Goal: Task Accomplishment & Management: Manage account settings

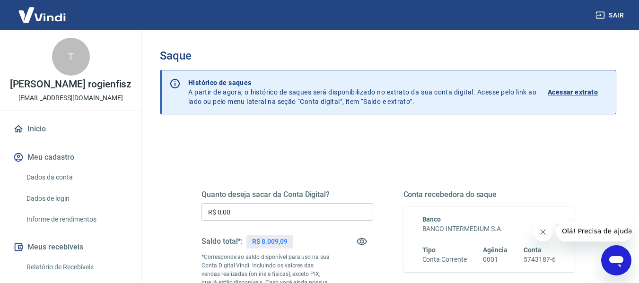
scroll to position [68, 0]
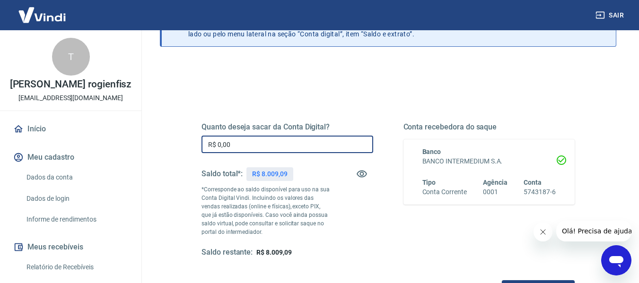
click at [317, 141] on input "R$ 0,00" at bounding box center [288, 145] width 172 height 18
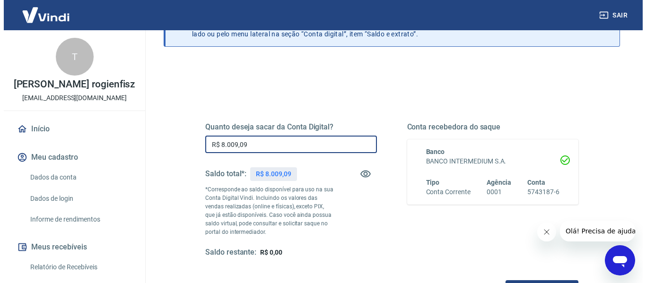
scroll to position [193, 0]
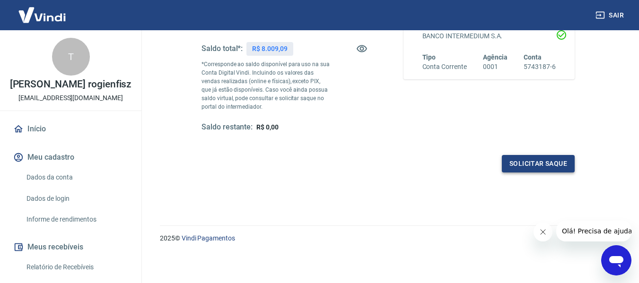
type input "R$ 8.009,09"
click at [523, 167] on button "Solicitar saque" at bounding box center [538, 164] width 73 height 18
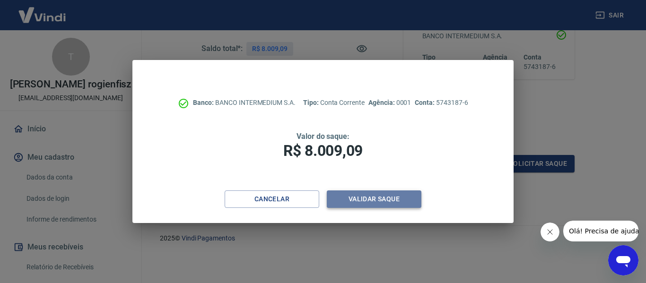
click at [392, 204] on button "Validar saque" at bounding box center [374, 200] width 95 height 18
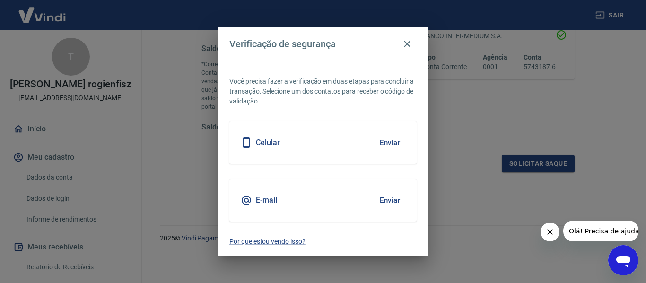
click at [391, 204] on button "Enviar" at bounding box center [390, 201] width 31 height 20
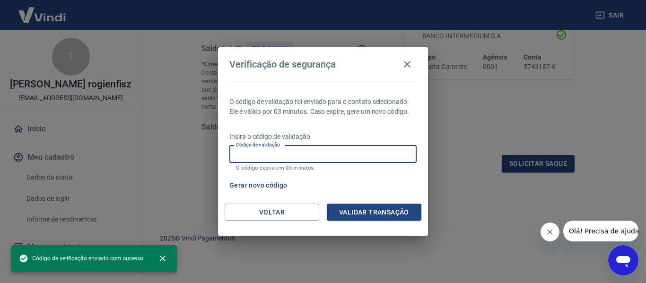
click at [297, 148] on input "Código de validação" at bounding box center [323, 155] width 187 height 18
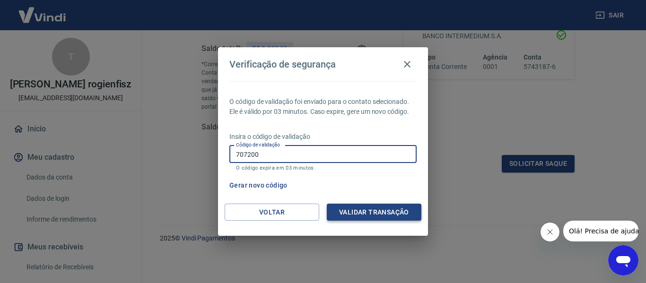
type input "707200"
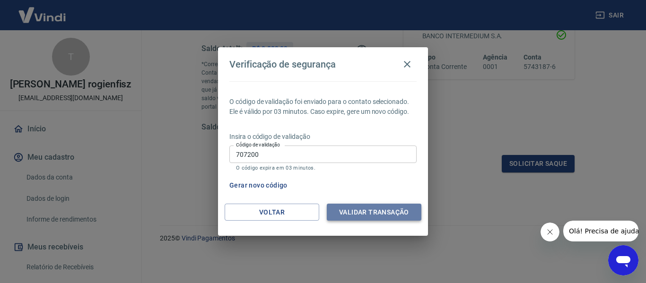
click at [357, 205] on button "Validar transação" at bounding box center [374, 213] width 95 height 18
